Goal: Task Accomplishment & Management: Use online tool/utility

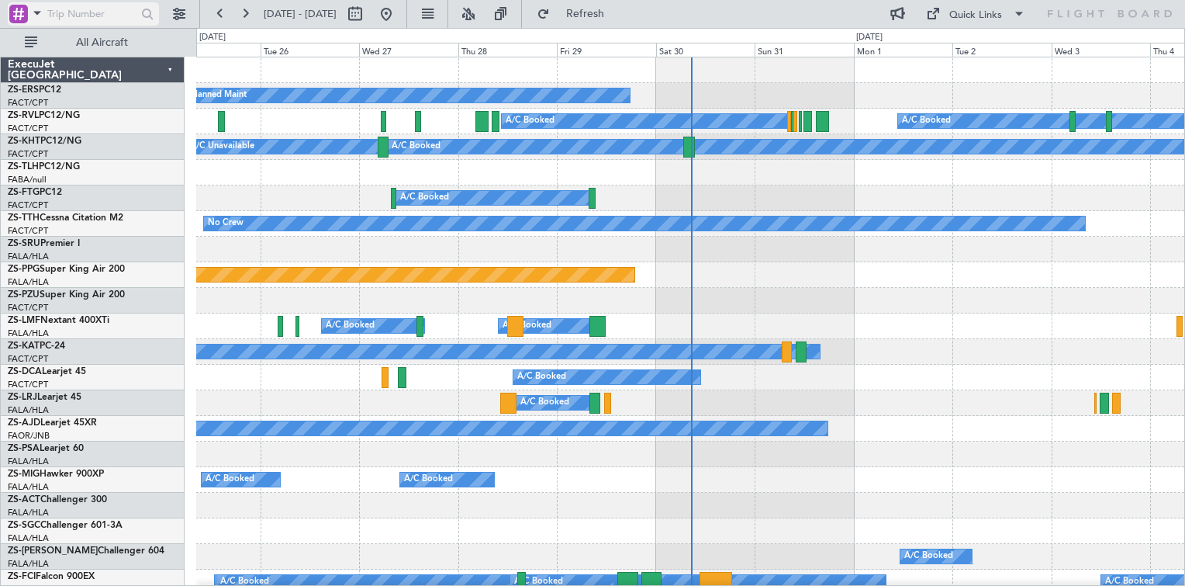
click at [35, 16] on span at bounding box center [37, 12] width 19 height 19
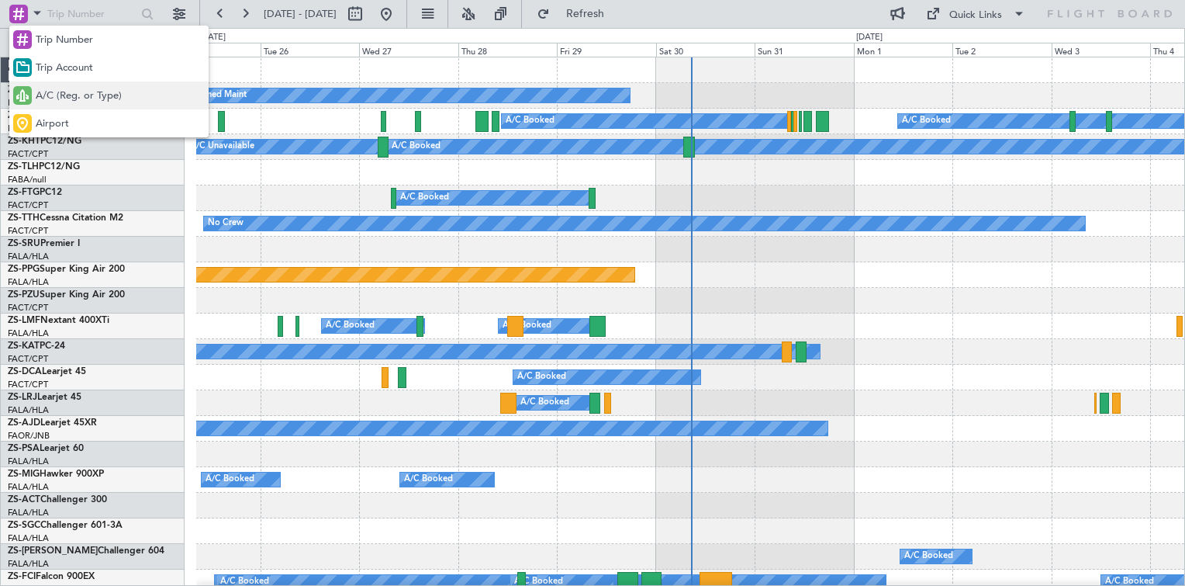
click at [41, 92] on span "A/C (Reg. or Type)" at bounding box center [79, 96] width 86 height 16
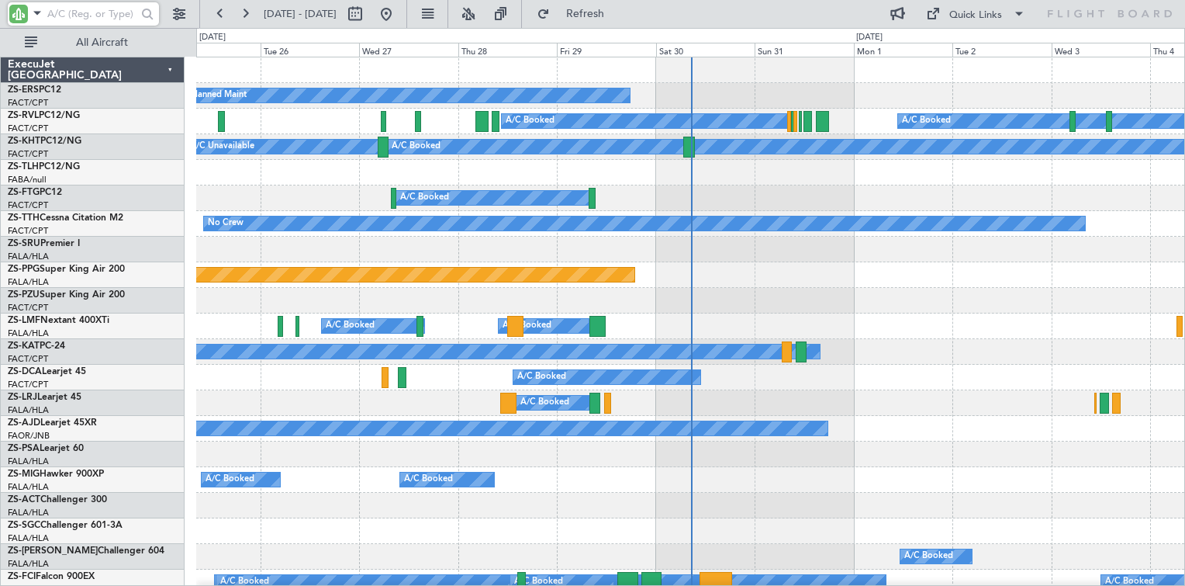
click at [81, 15] on input "text" at bounding box center [91, 13] width 89 height 23
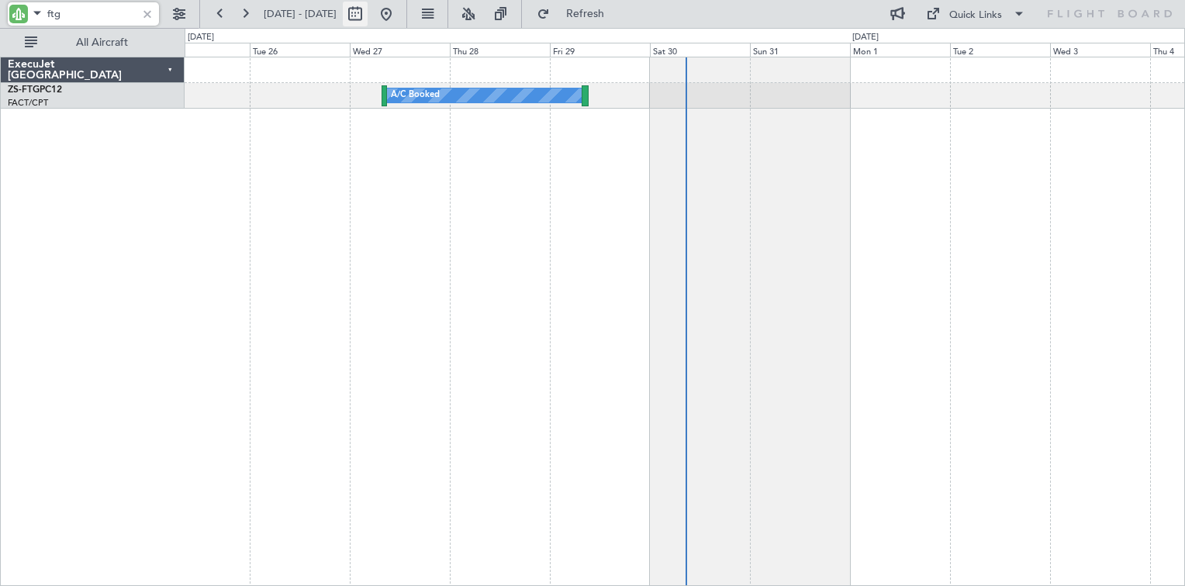
type input "ftg"
click at [368, 19] on button at bounding box center [355, 14] width 25 height 25
select select "8"
select select "2025"
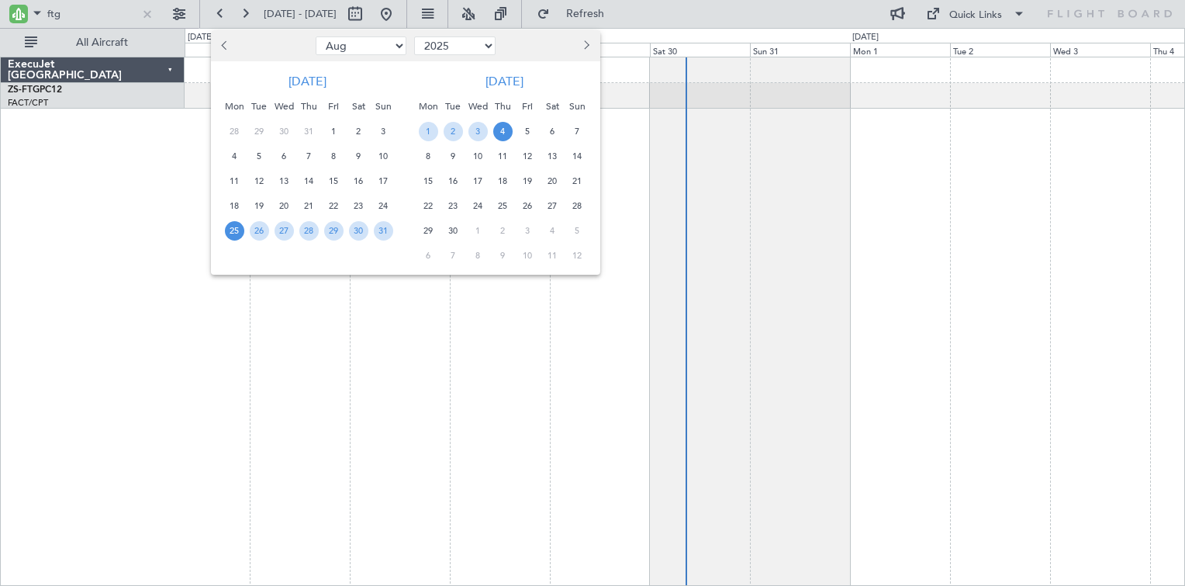
click at [576, 50] on div at bounding box center [549, 45] width 101 height 25
click at [581, 49] on button "Next month" at bounding box center [585, 45] width 17 height 25
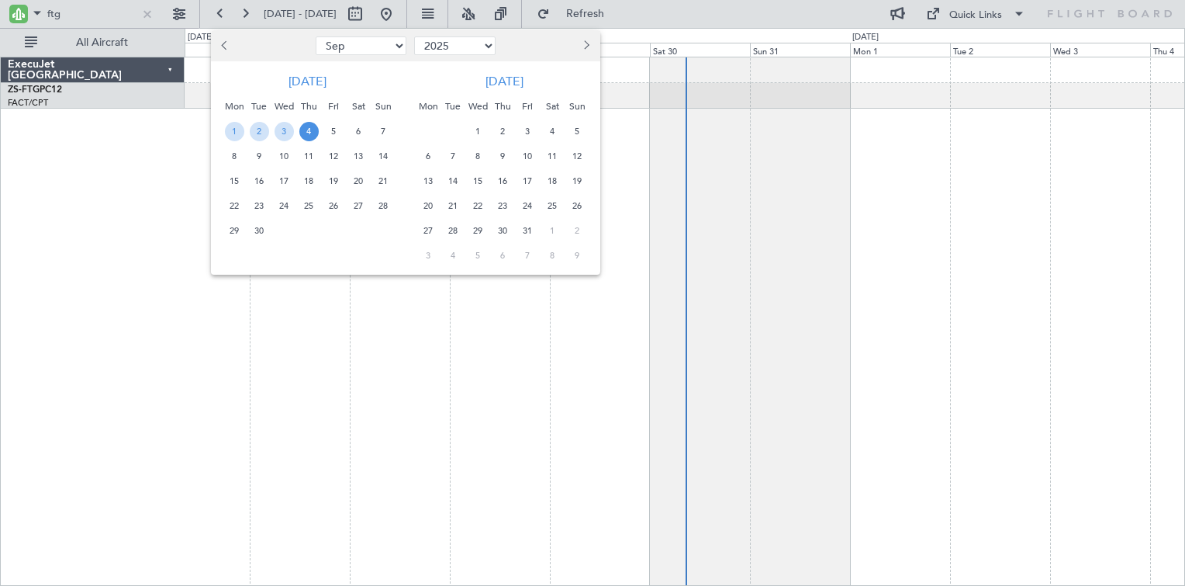
click at [447, 177] on span "14" at bounding box center [453, 180] width 19 height 19
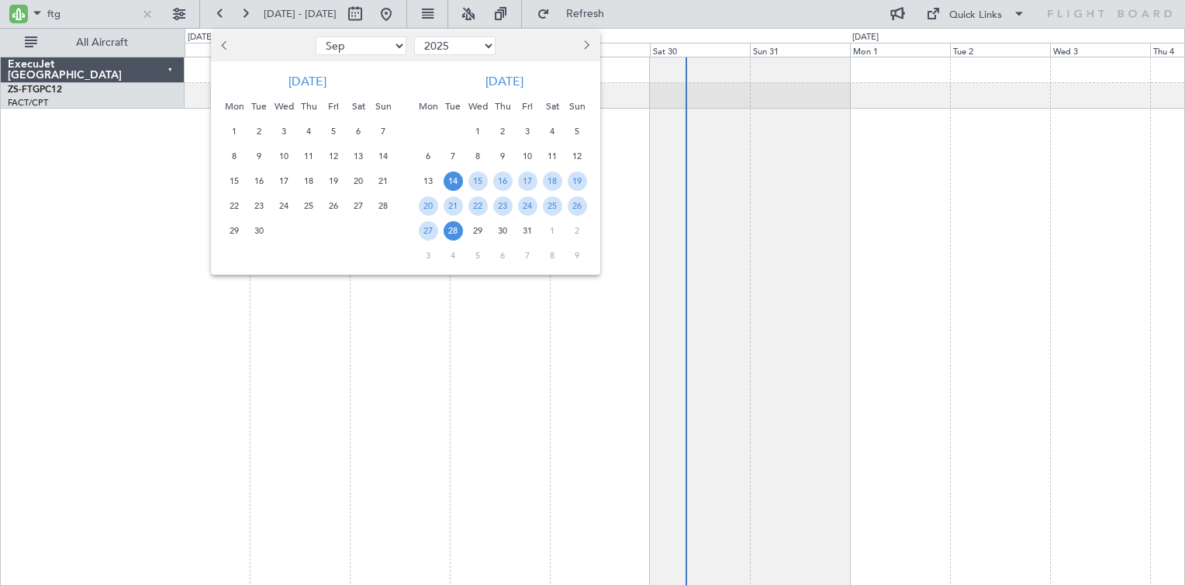
click at [454, 239] on span "28" at bounding box center [453, 230] width 19 height 19
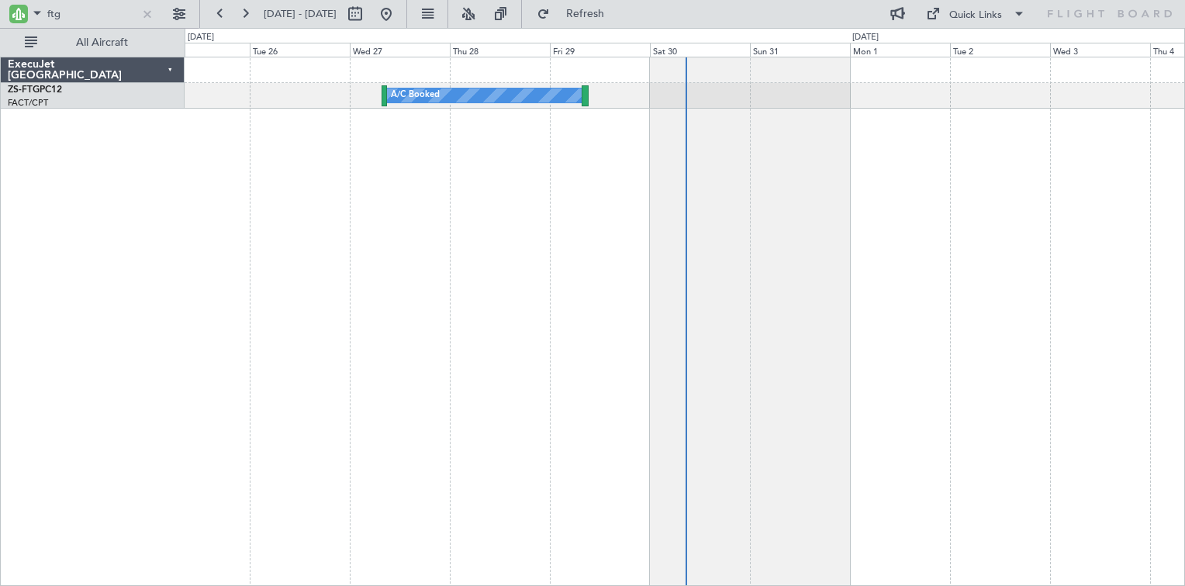
select select "10"
